Goal: Transaction & Acquisition: Obtain resource

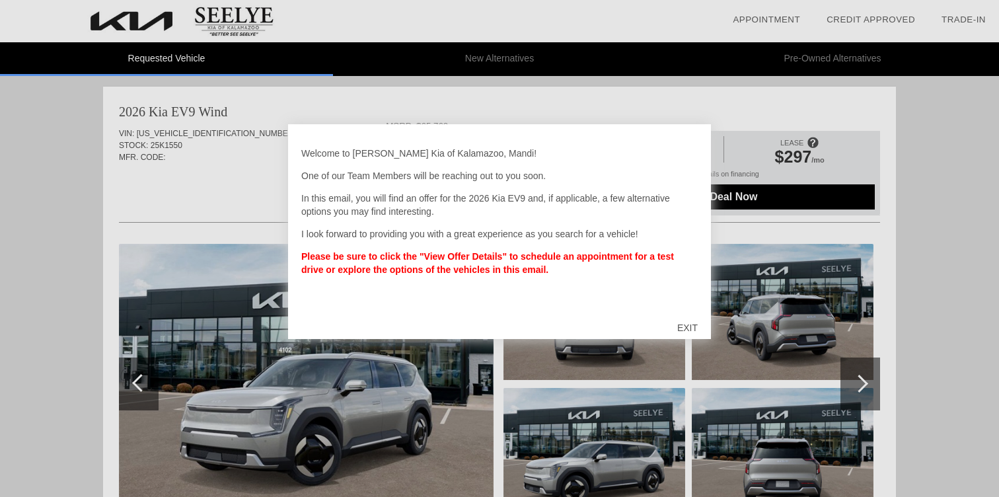
click at [689, 323] on div "EXIT" at bounding box center [687, 328] width 47 height 40
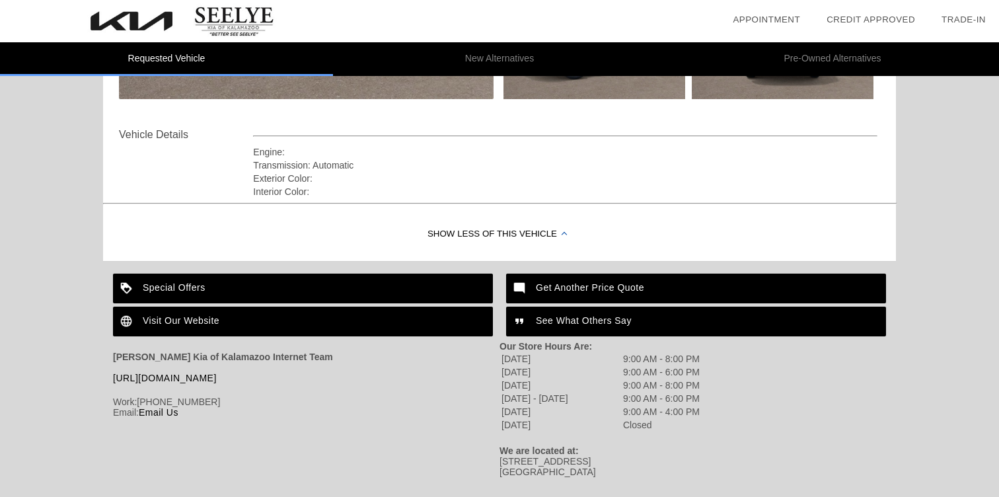
scroll to position [437, 0]
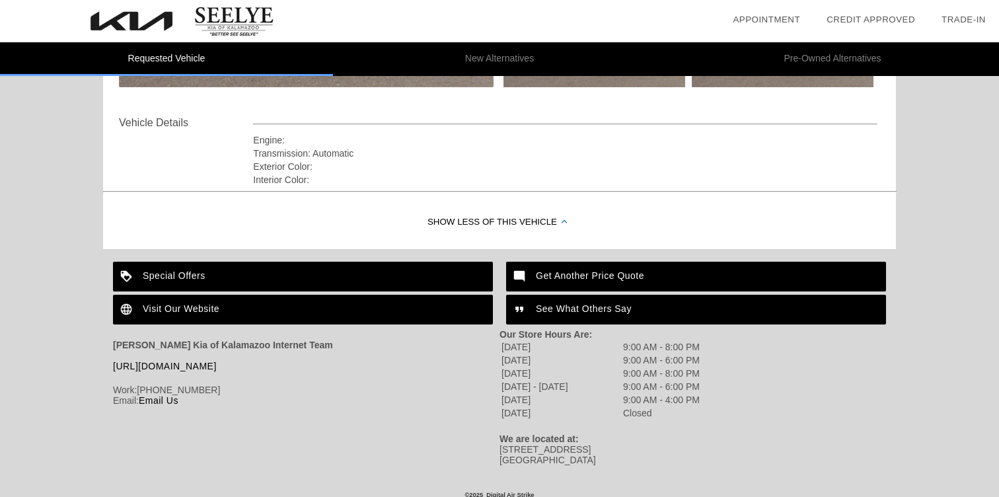
click at [237, 278] on div "Special Offers" at bounding box center [303, 277] width 380 height 30
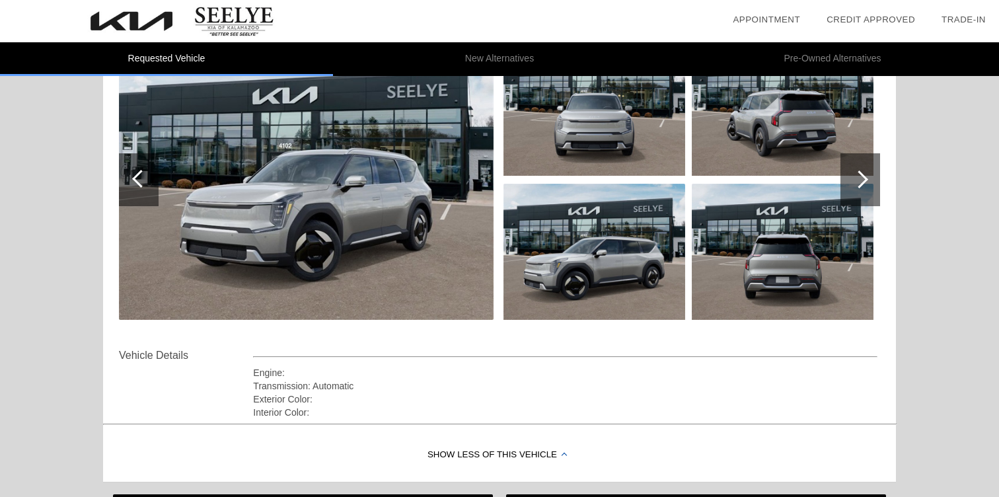
scroll to position [0, 0]
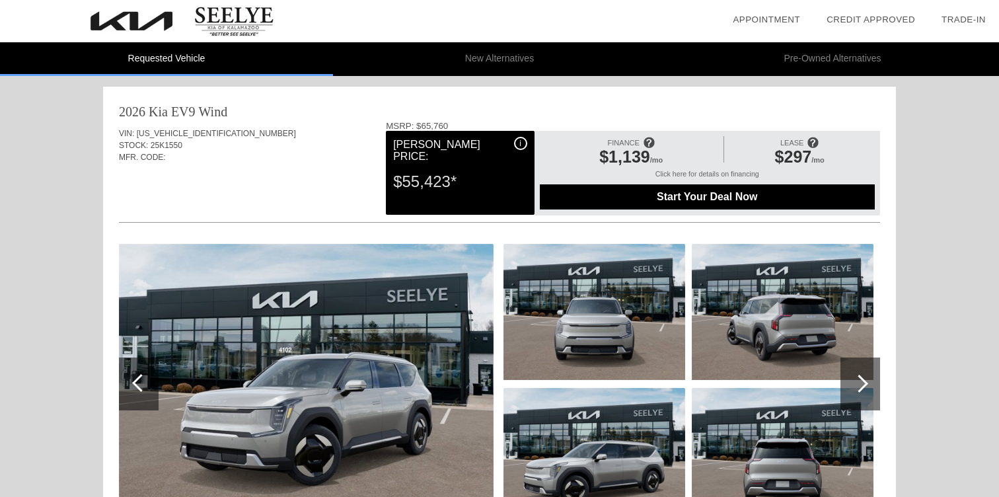
click at [802, 153] on span "$297" at bounding box center [793, 156] width 37 height 19
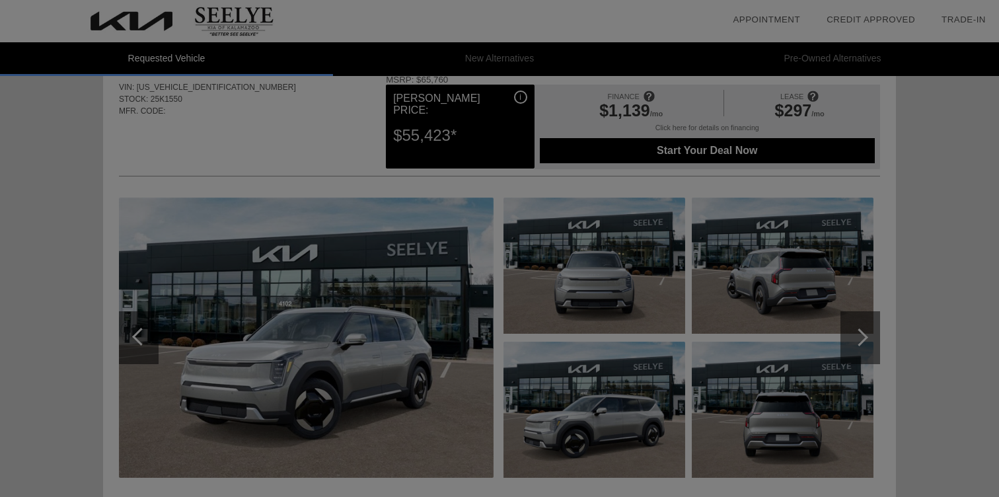
scroll to position [59, 0]
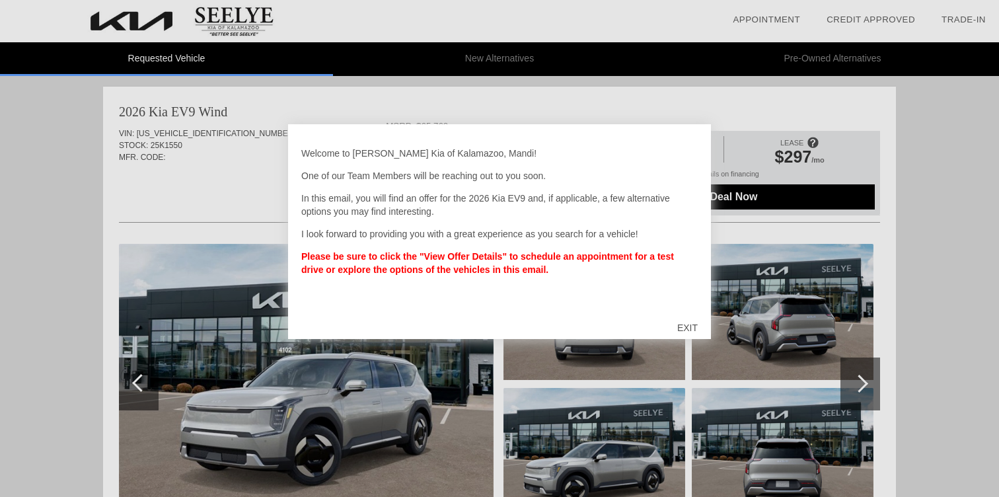
click at [690, 324] on div "EXIT" at bounding box center [687, 328] width 47 height 40
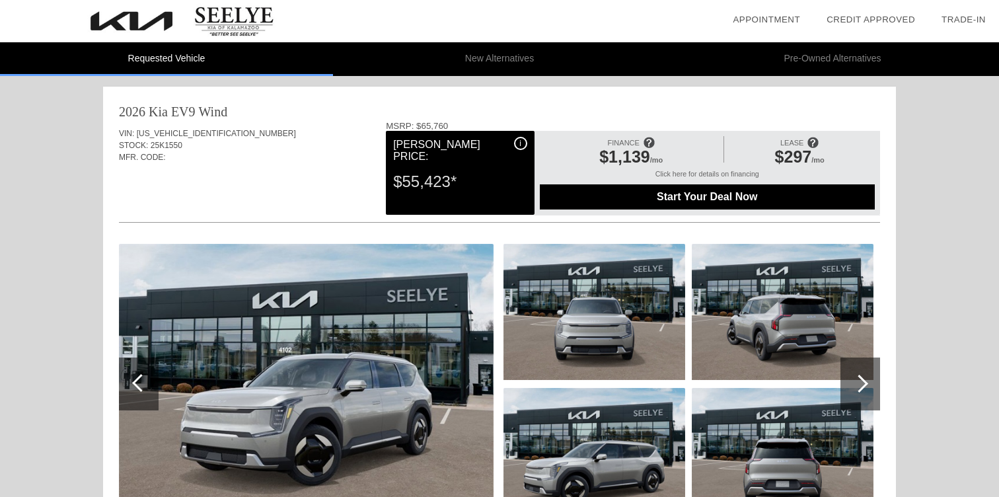
click at [40, 223] on div "Requested Vehicle New Alternatives Pre-Owned Alternatives date_range Appointmen…" at bounding box center [499, 457] width 999 height 915
click at [797, 153] on span "$297" at bounding box center [793, 156] width 37 height 19
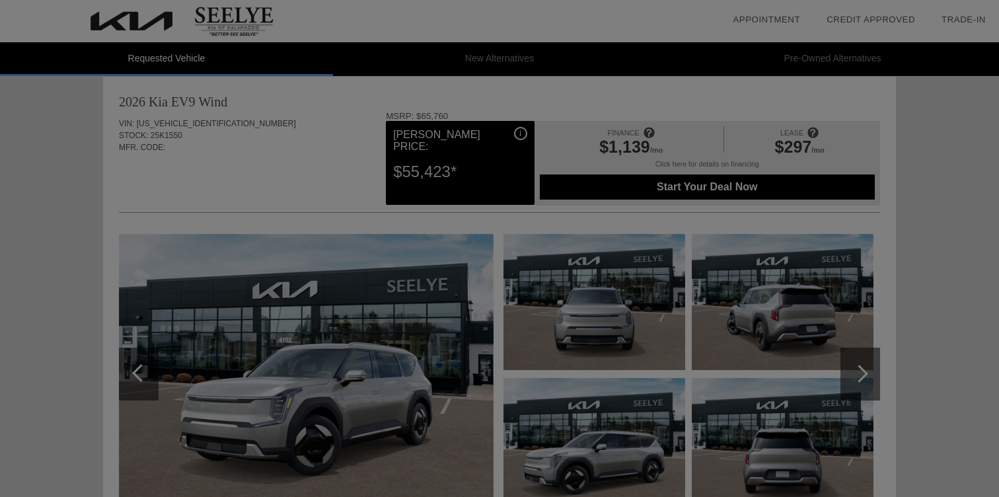
scroll to position [22, 0]
